Goal: Find specific page/section: Find specific page/section

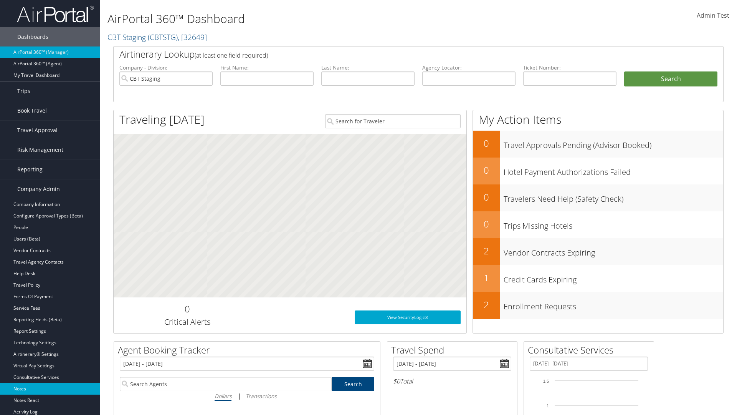
click at [50, 388] on link "Notes" at bounding box center [50, 389] width 100 height 12
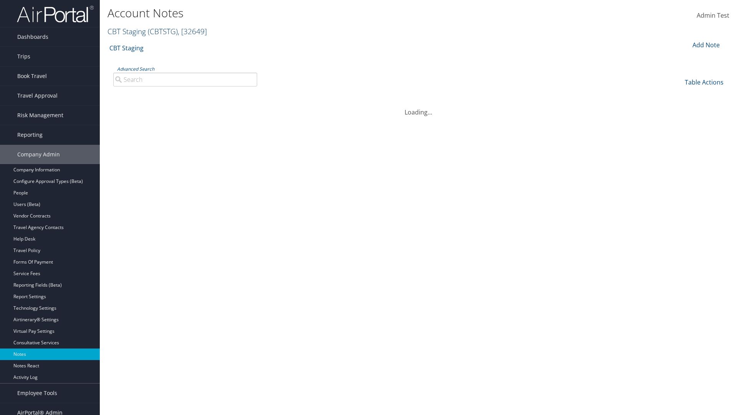
click at [127, 31] on link "CBT Staging ( CBTSTG ) , [ 32649 ]" at bounding box center [156, 31] width 99 height 10
click at [0, 0] on input "search" at bounding box center [0, 0] width 0 height 0
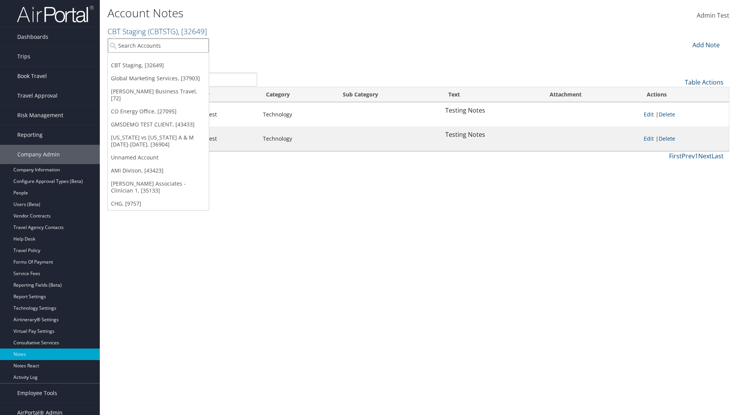
type input "Global Marketing Services"
click at [165, 59] on div "Global Marketing Services (301946), [37903]" at bounding box center [166, 59] width 124 height 7
